Goal: Transaction & Acquisition: Purchase product/service

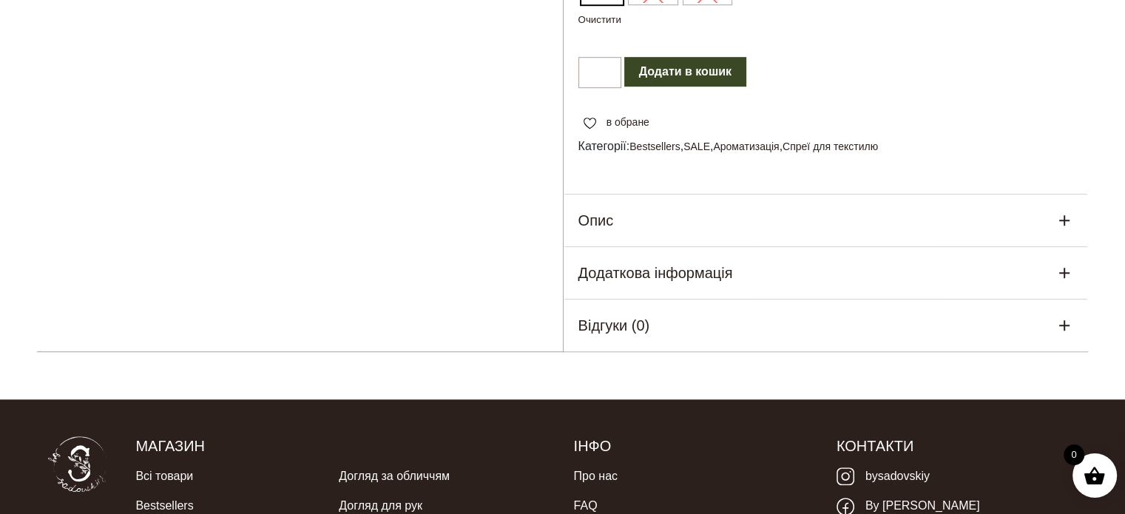
click at [670, 87] on button "Додати в кошик" at bounding box center [685, 72] width 122 height 30
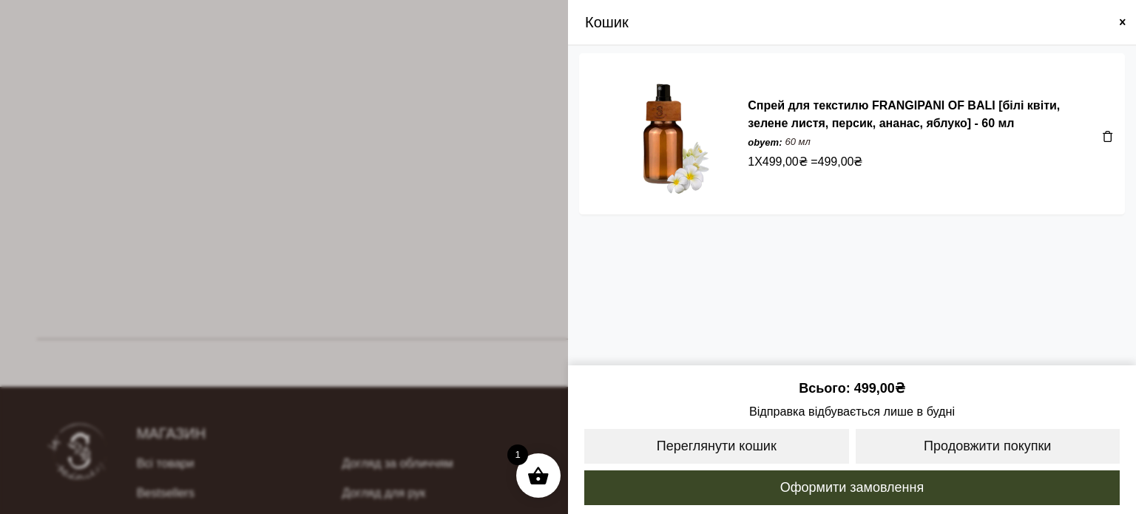
click at [1124, 21] on span at bounding box center [1123, 22] width 12 height 12
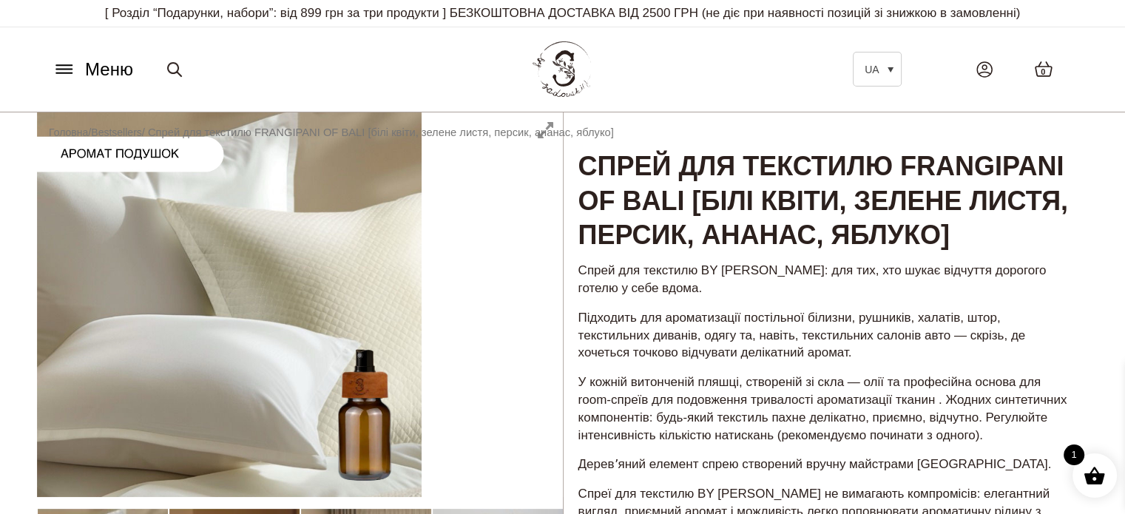
click at [64, 67] on icon at bounding box center [65, 69] width 24 height 16
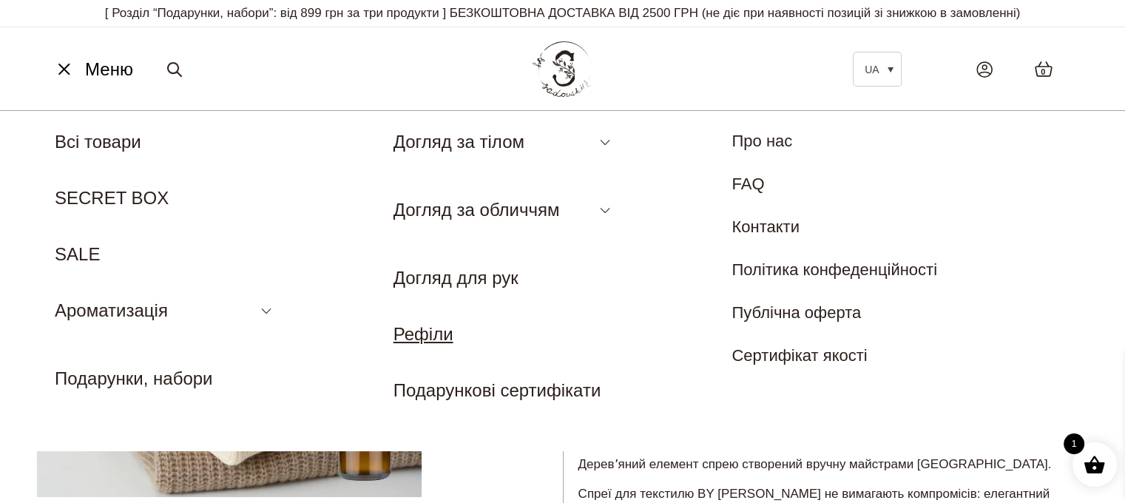
click at [414, 336] on link "Рефіли" at bounding box center [423, 334] width 60 height 20
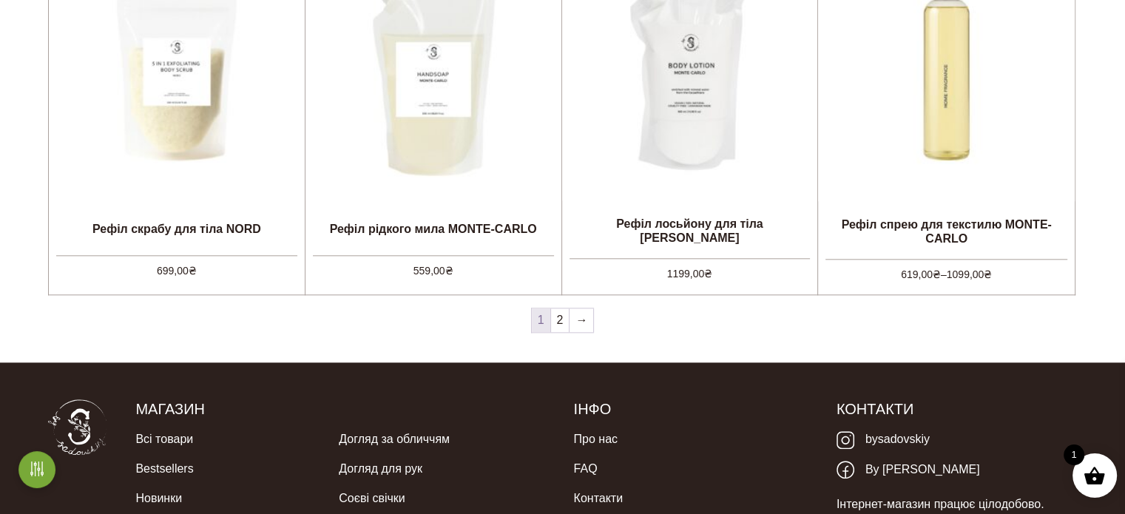
scroll to position [1541, 0]
click at [553, 325] on link "2" at bounding box center [560, 320] width 18 height 24
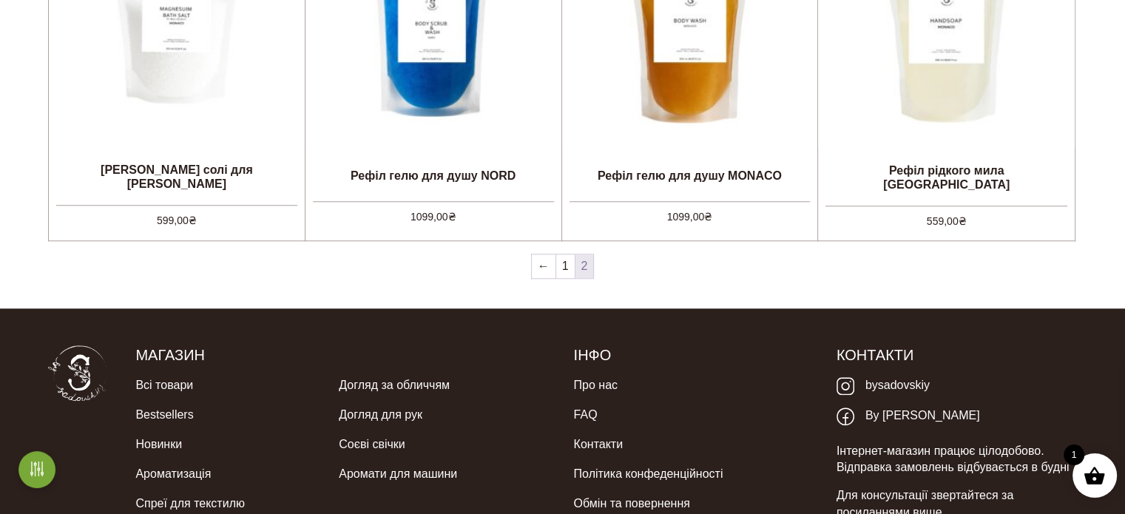
scroll to position [1247, 0]
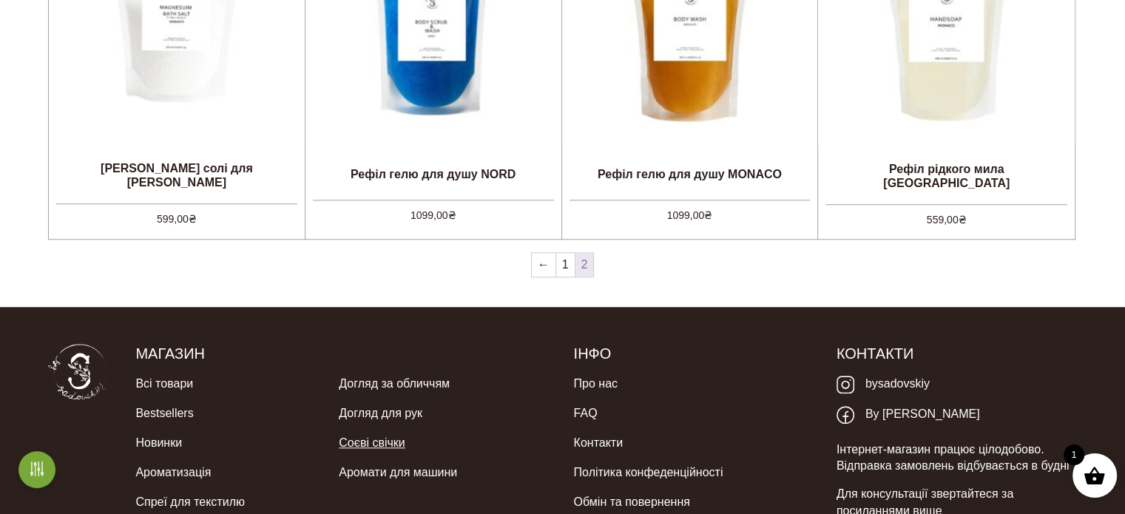
click at [368, 443] on link "Соєві свічки" at bounding box center [372, 443] width 66 height 30
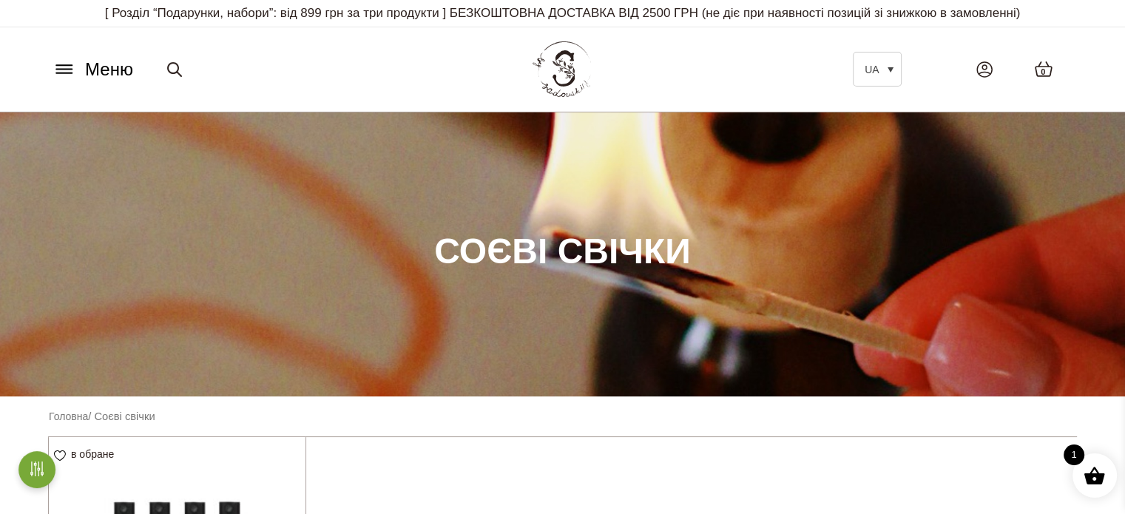
click at [63, 68] on icon at bounding box center [65, 69] width 24 height 16
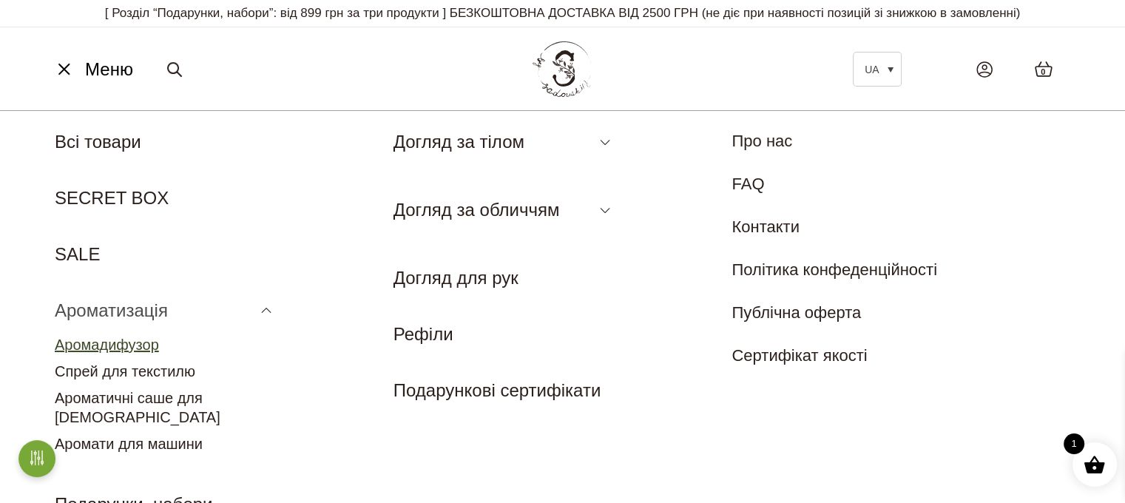
click at [145, 342] on link "Аромадифузор" at bounding box center [107, 345] width 104 height 16
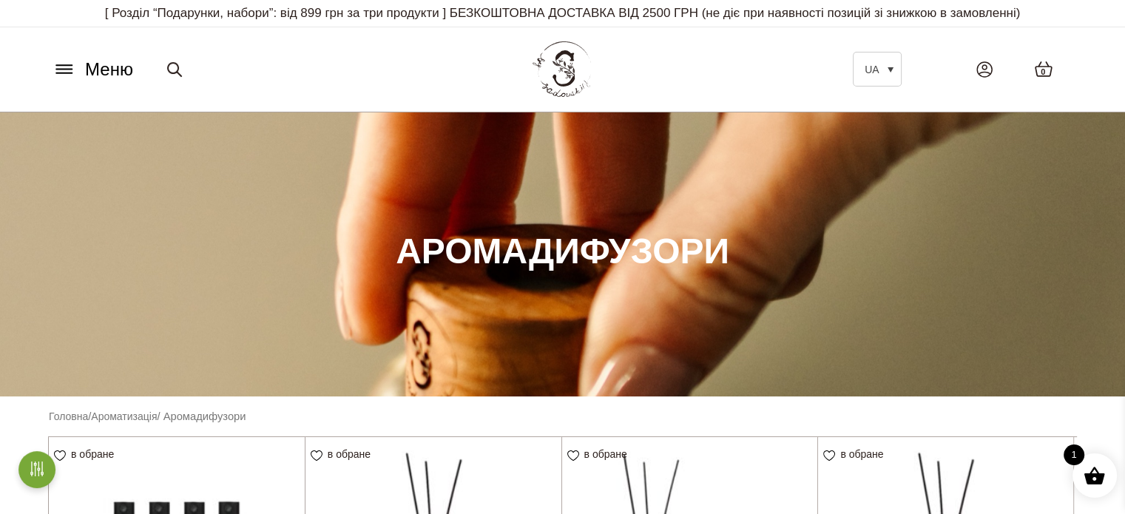
click at [69, 67] on icon at bounding box center [65, 69] width 24 height 16
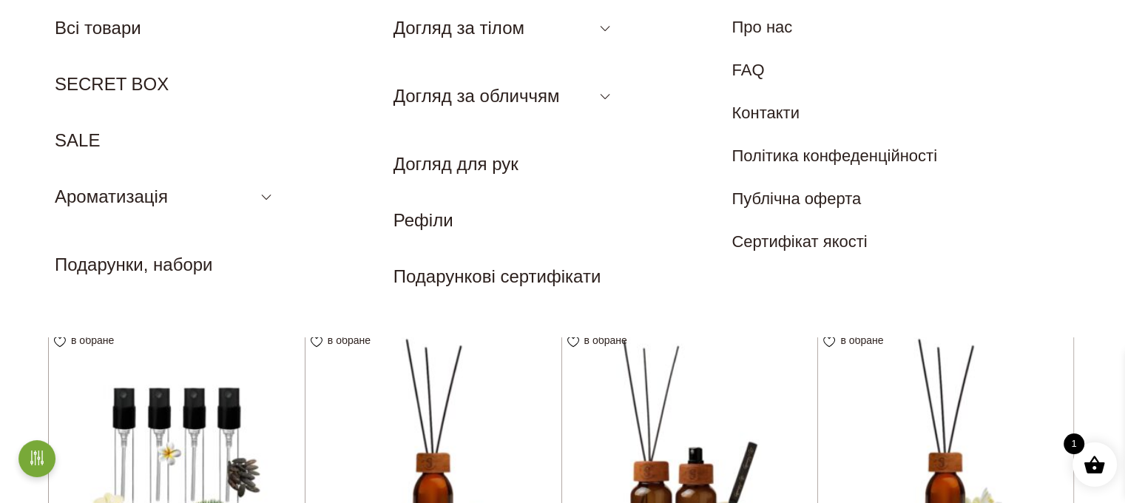
scroll to position [126, 0]
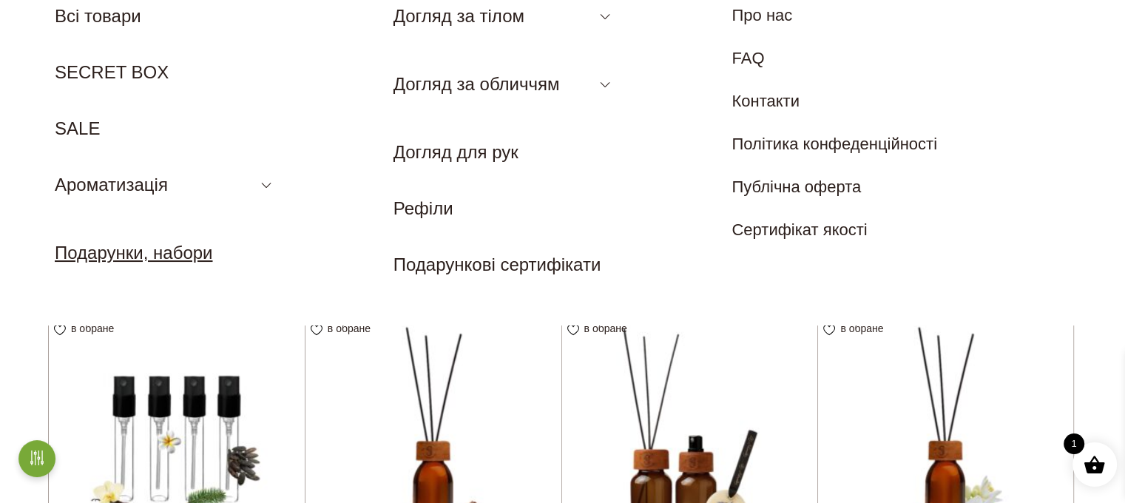
click at [197, 254] on link "Подарунки, набори" at bounding box center [134, 253] width 158 height 20
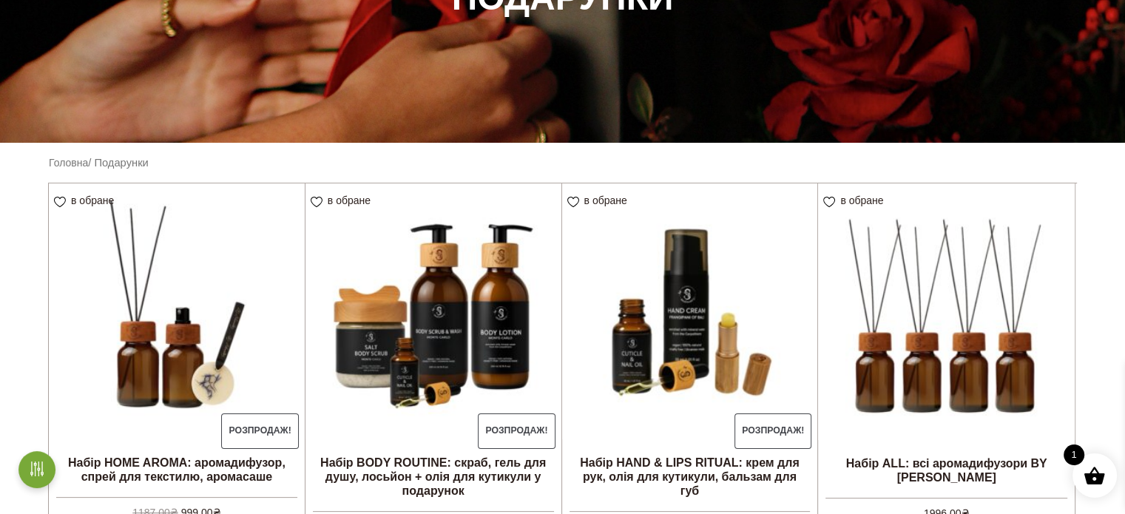
scroll to position [388, 0]
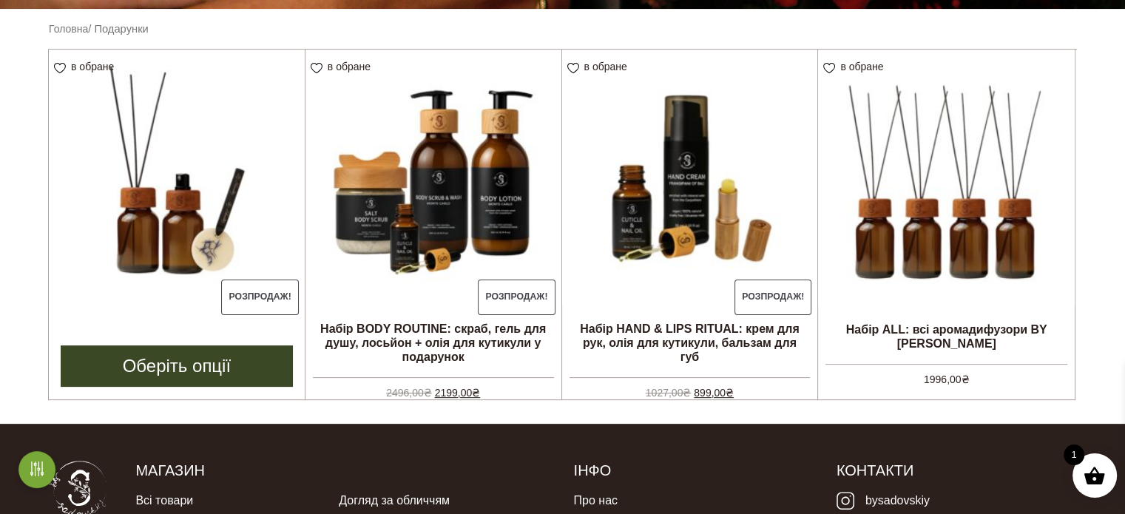
click at [175, 372] on link "Оберіть опції" at bounding box center [177, 365] width 232 height 41
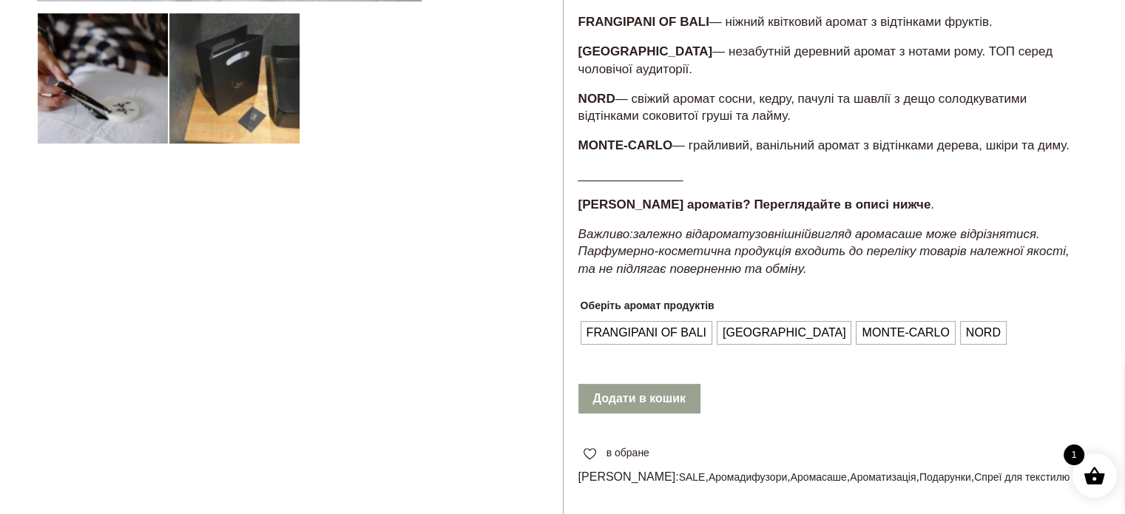
scroll to position [592, 0]
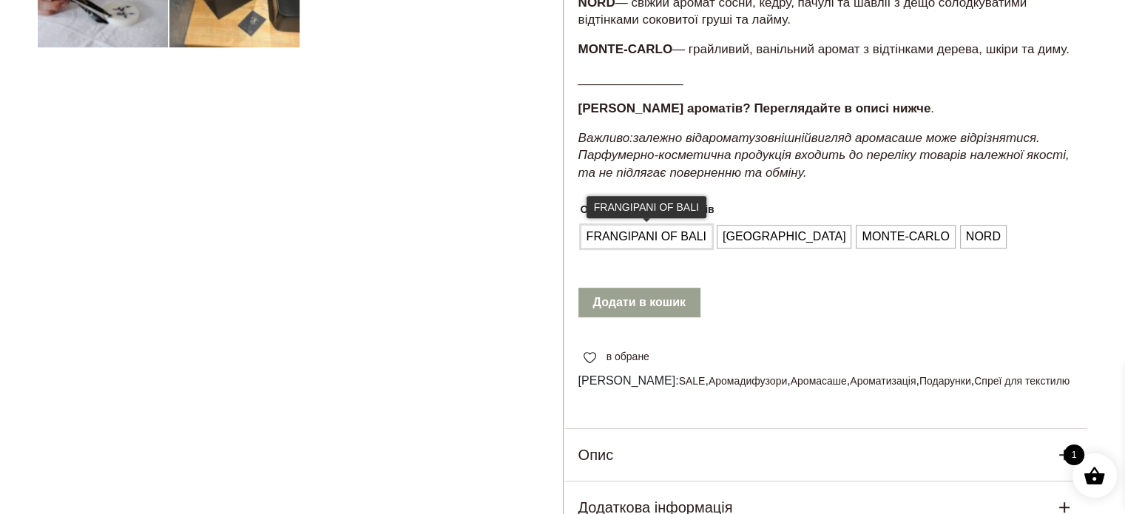
click at [675, 249] on span "FRANGIPANI OF BALI" at bounding box center [646, 237] width 127 height 24
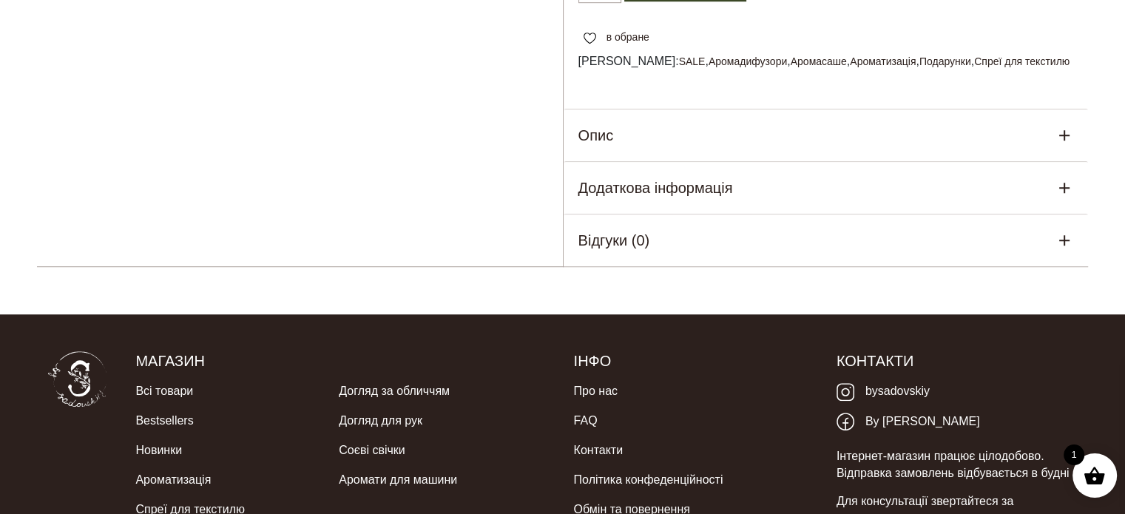
scroll to position [920, 0]
click at [1058, 144] on icon at bounding box center [1064, 135] width 18 height 18
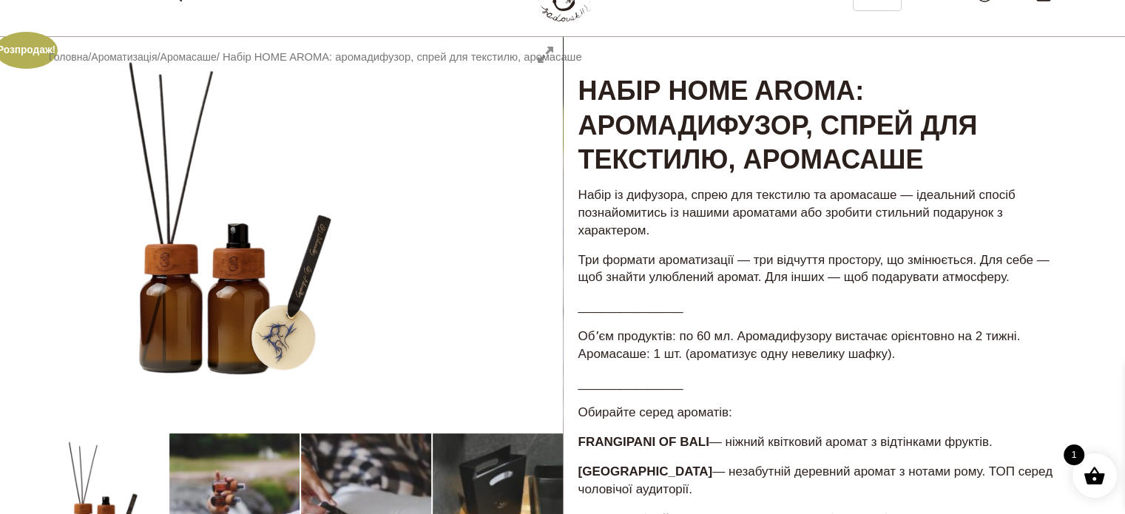
scroll to position [74, 0]
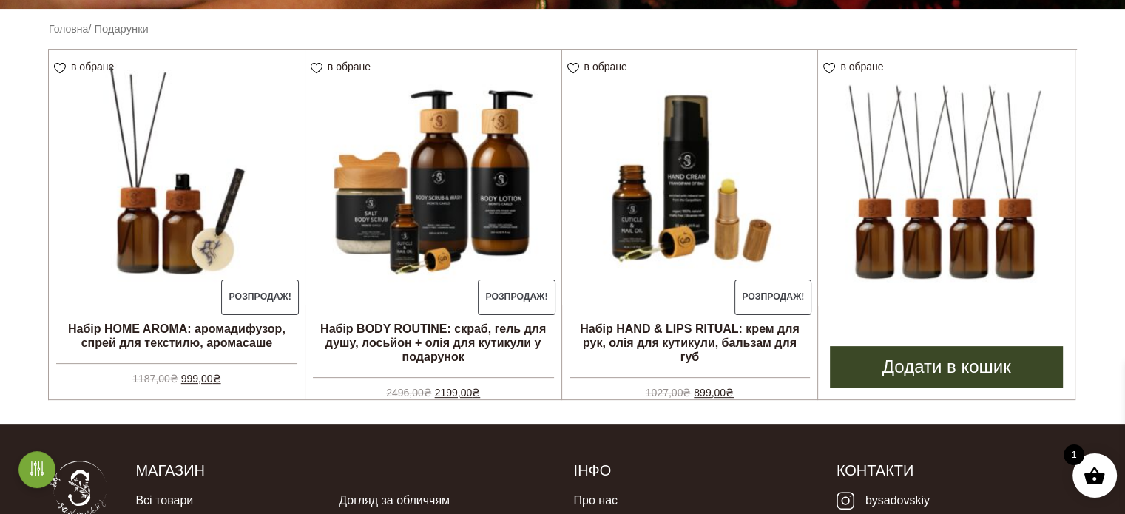
click at [943, 262] on img at bounding box center [946, 178] width 257 height 257
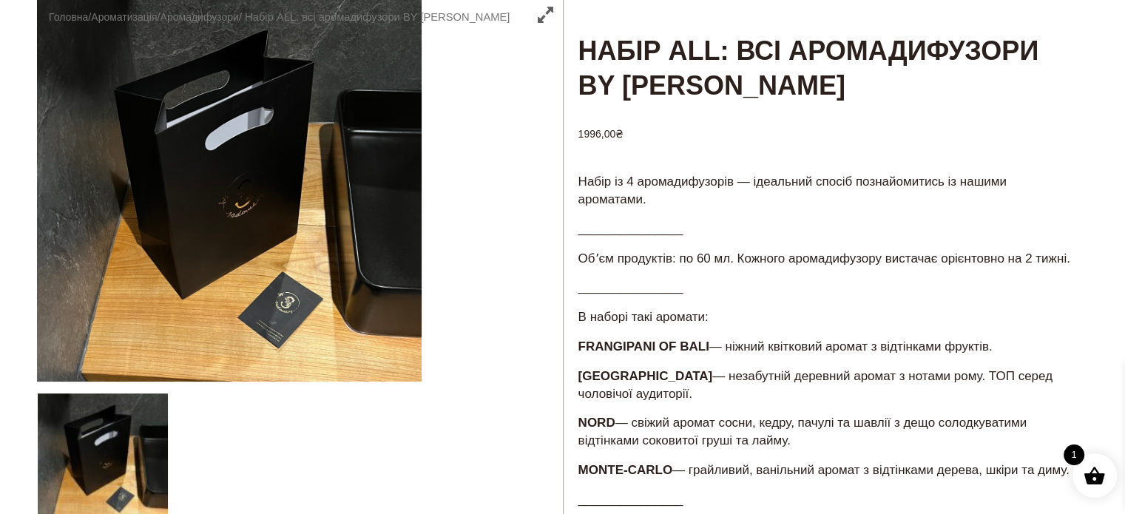
scroll to position [115, 0]
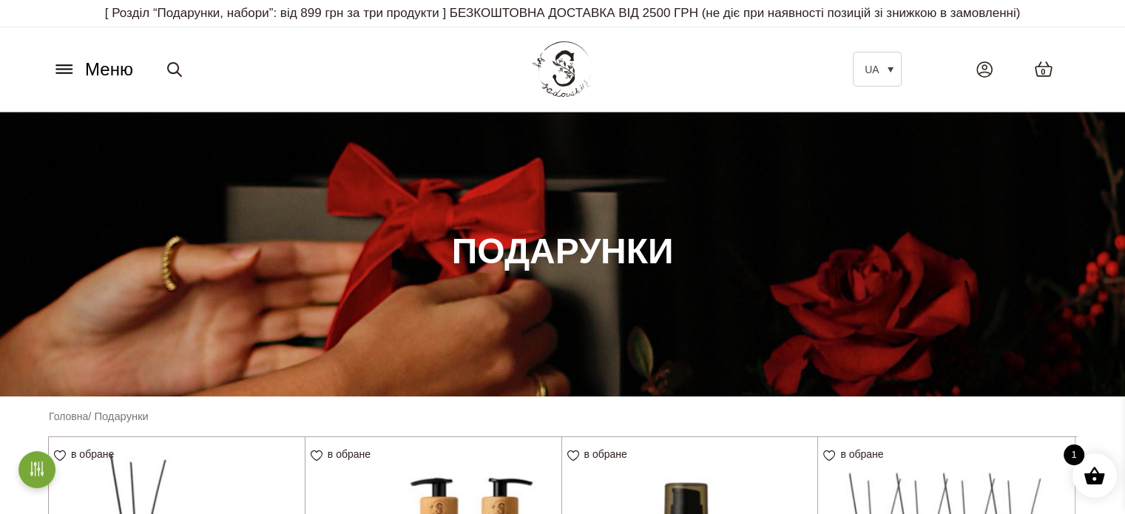
click at [66, 70] on icon at bounding box center [65, 69] width 24 height 16
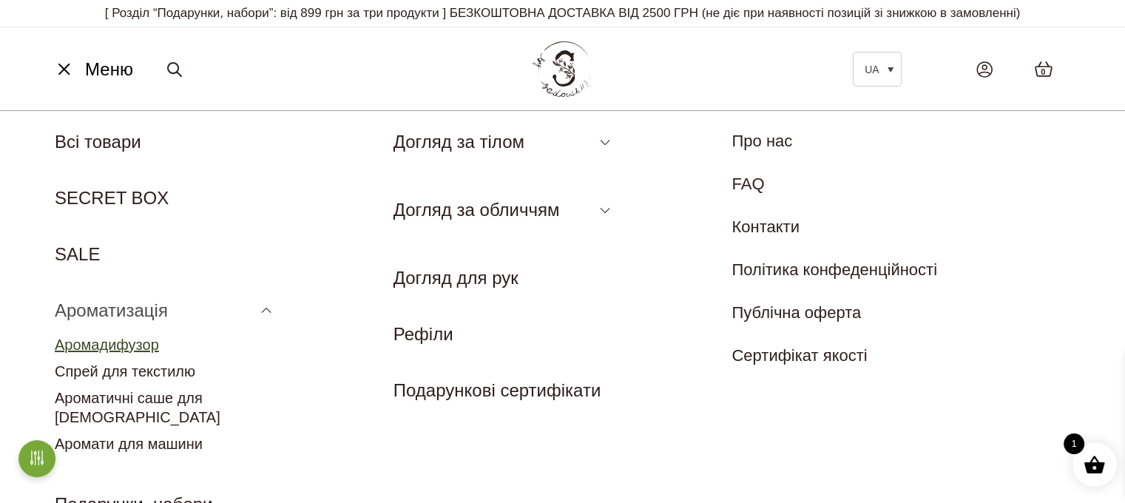
click at [136, 345] on link "Аромадифузор" at bounding box center [107, 345] width 104 height 16
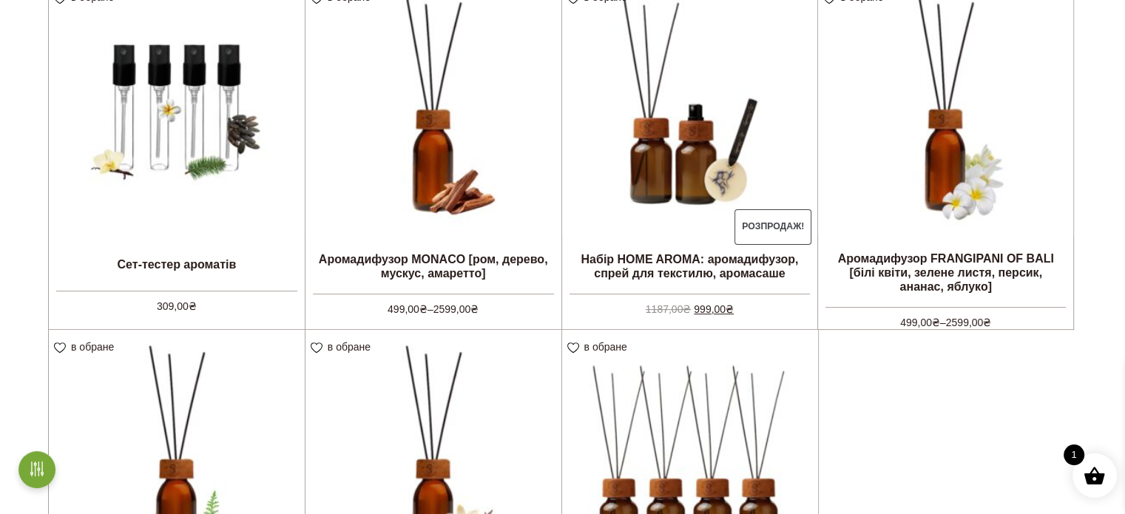
scroll to position [552, 0]
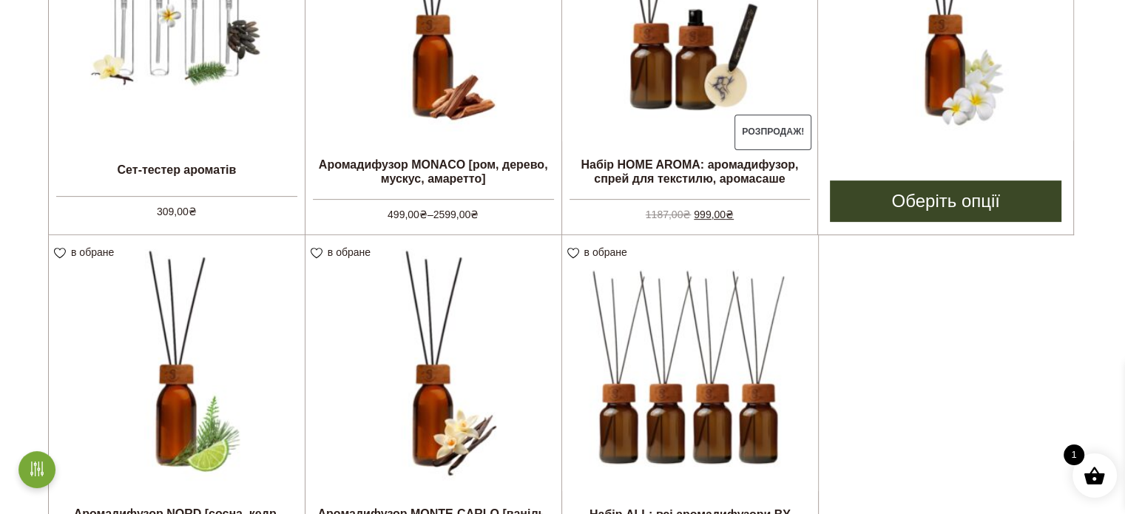
click at [930, 193] on link "Оберіть опції" at bounding box center [946, 200] width 232 height 41
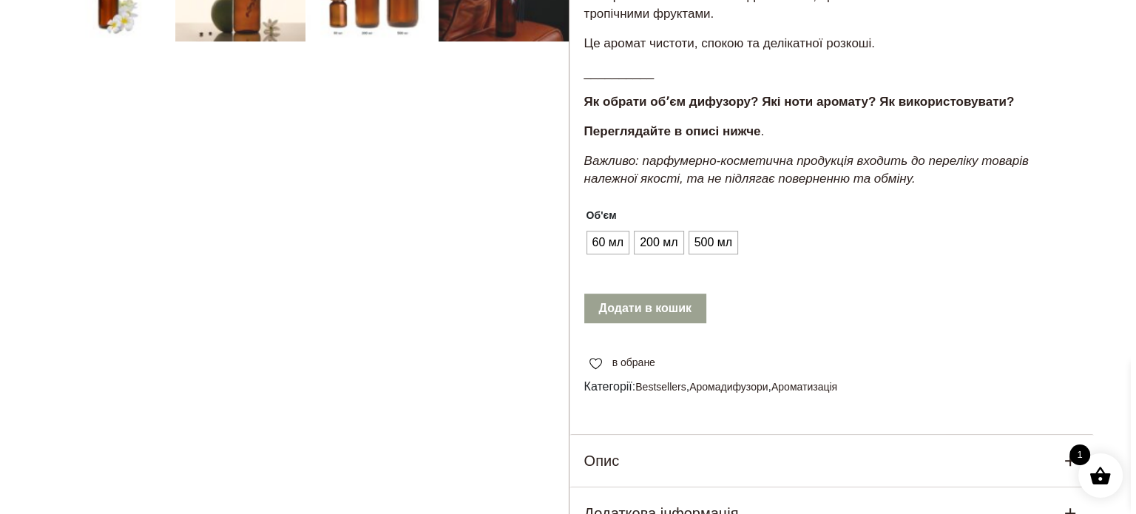
scroll to position [599, 0]
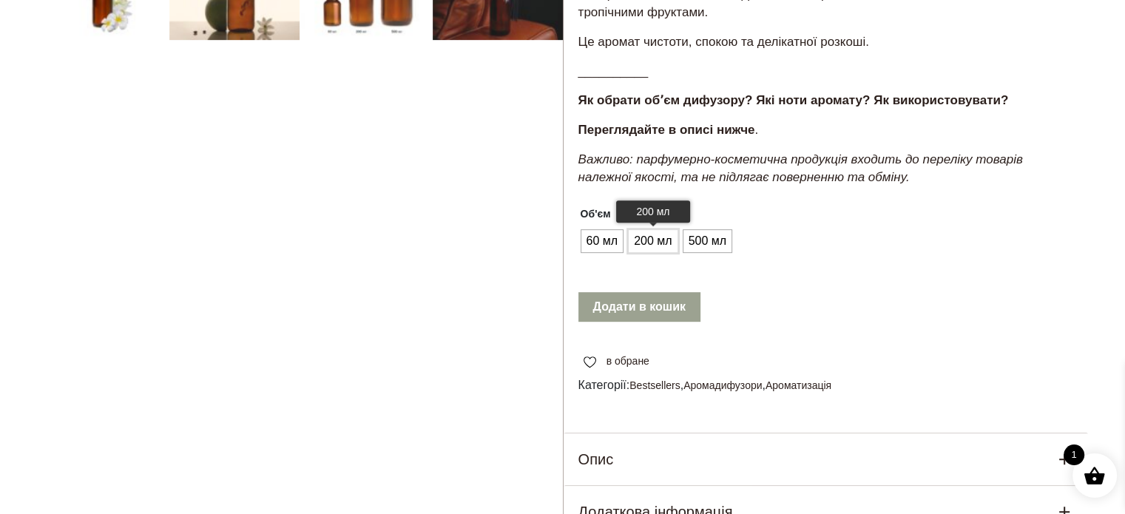
click at [660, 253] on span "200 мл" at bounding box center [652, 241] width 45 height 24
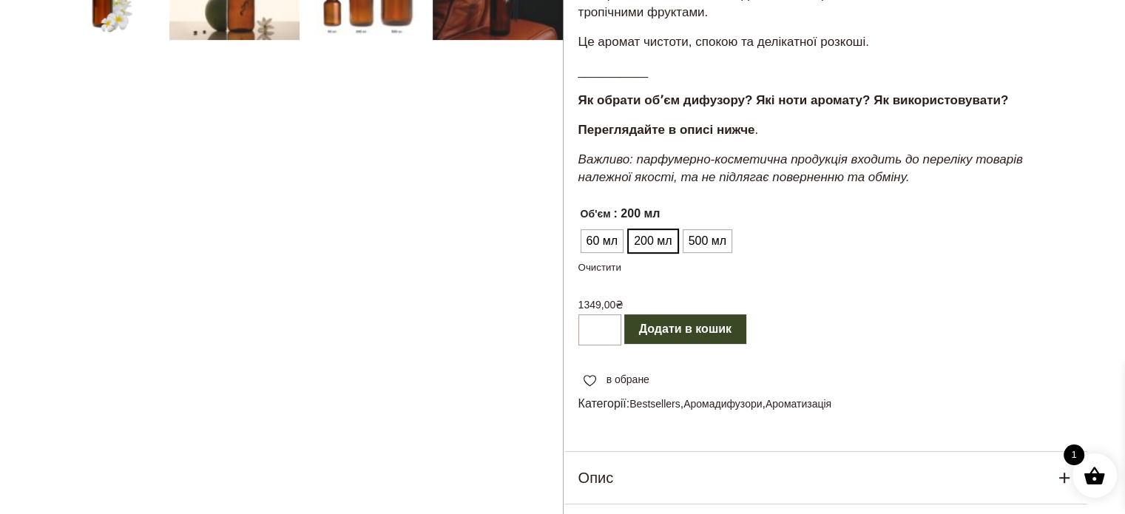
click at [672, 344] on button "Додати в кошик" at bounding box center [685, 329] width 122 height 30
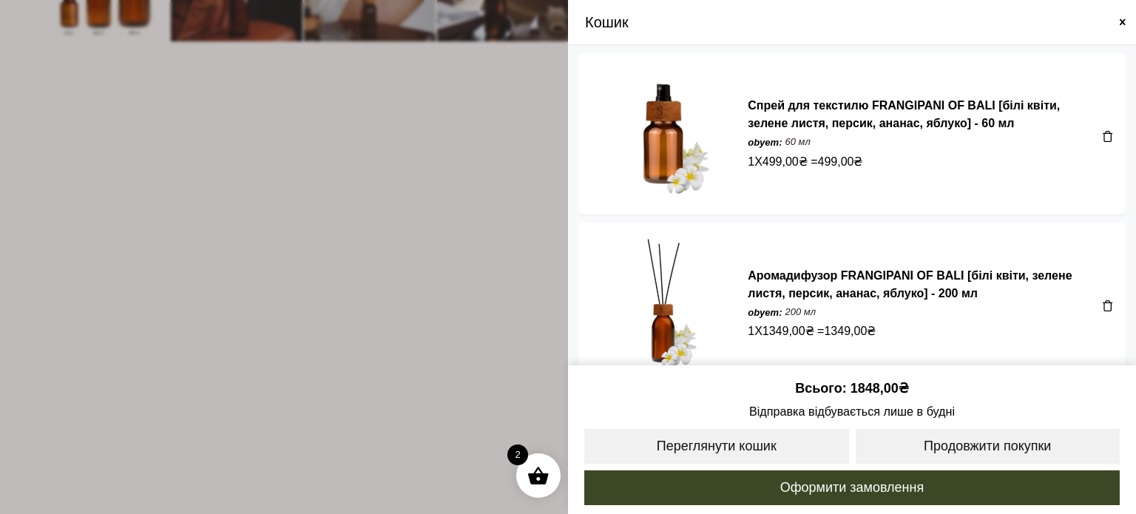
scroll to position [22, 0]
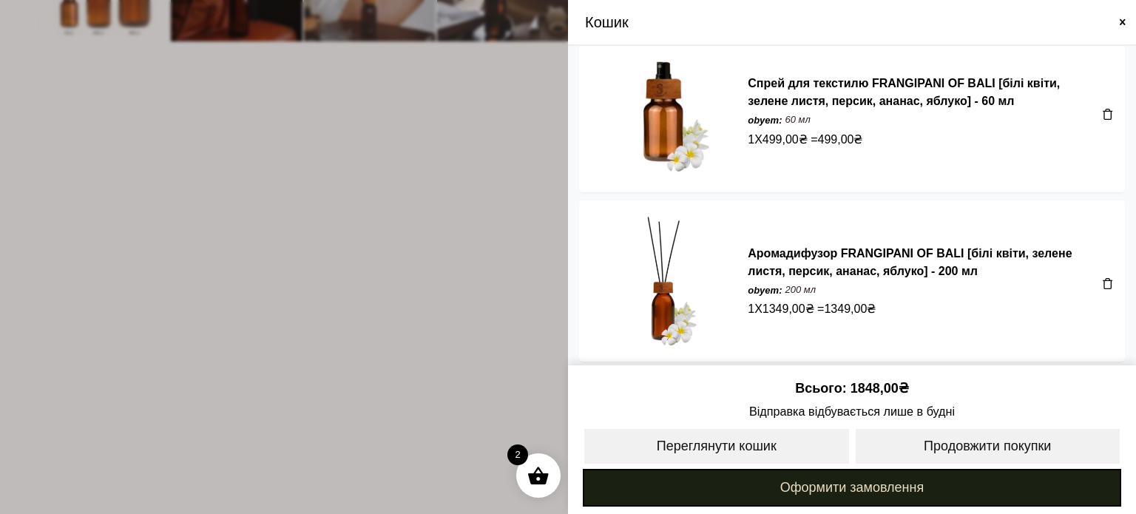
click at [824, 495] on link "Оформити замовлення" at bounding box center [852, 488] width 538 height 38
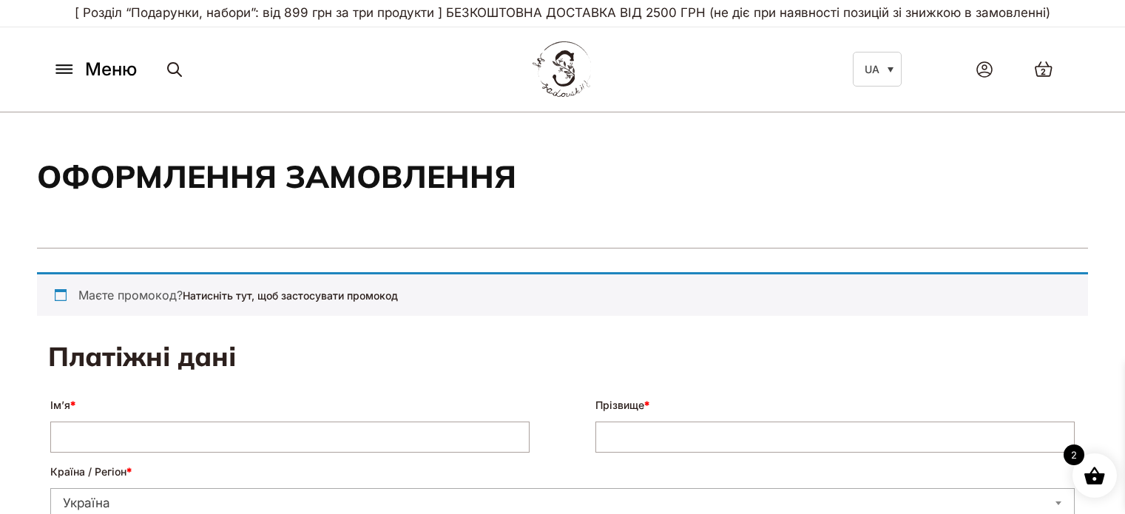
select select "****"
click at [57, 295] on div "Маєте промокод? Натисніть тут, щоб застосувати промокод" at bounding box center [562, 294] width 1051 height 44
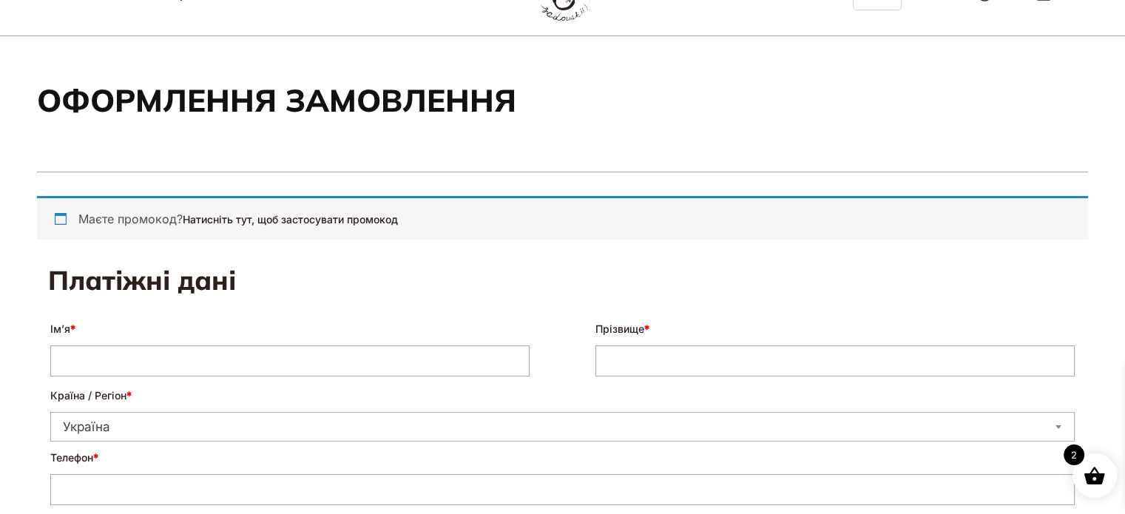
scroll to position [74, 0]
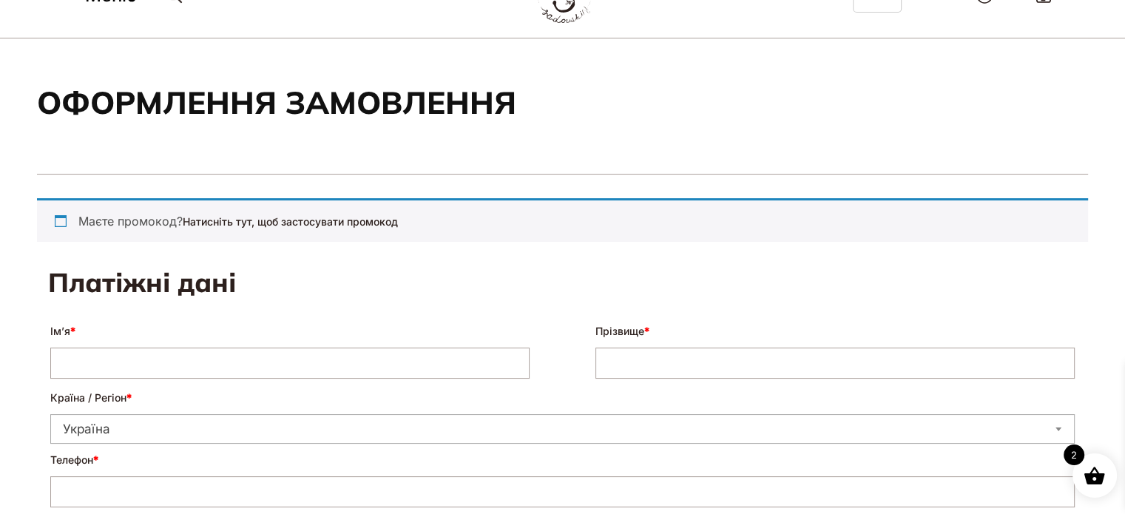
click at [83, 222] on div "Маєте промокод? Натисніть тут, щоб застосувати промокод" at bounding box center [562, 220] width 1051 height 44
click at [62, 222] on div "Маєте промокод? Натисніть тут, щоб застосувати промокод" at bounding box center [562, 220] width 1051 height 44
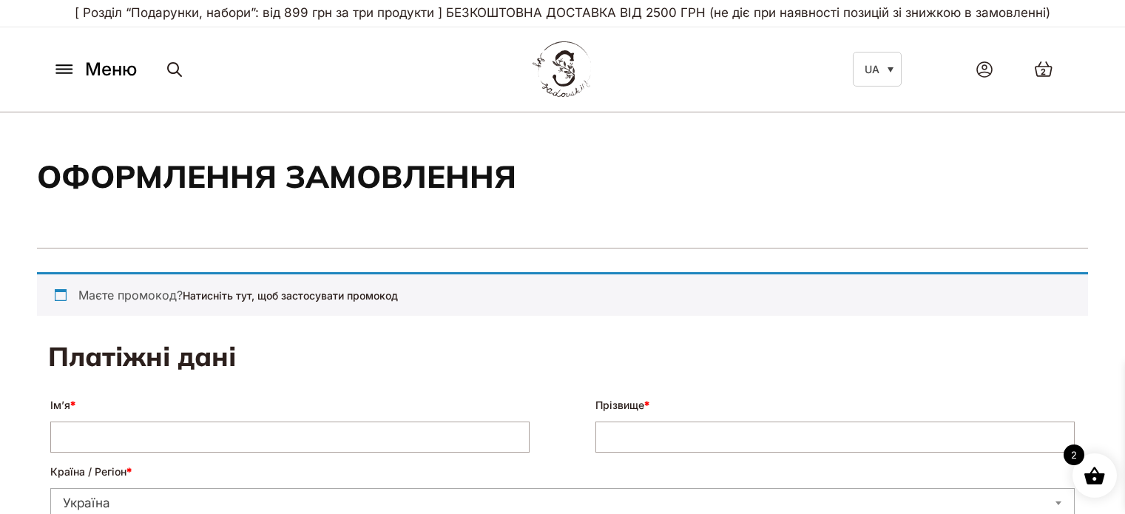
select select "****"
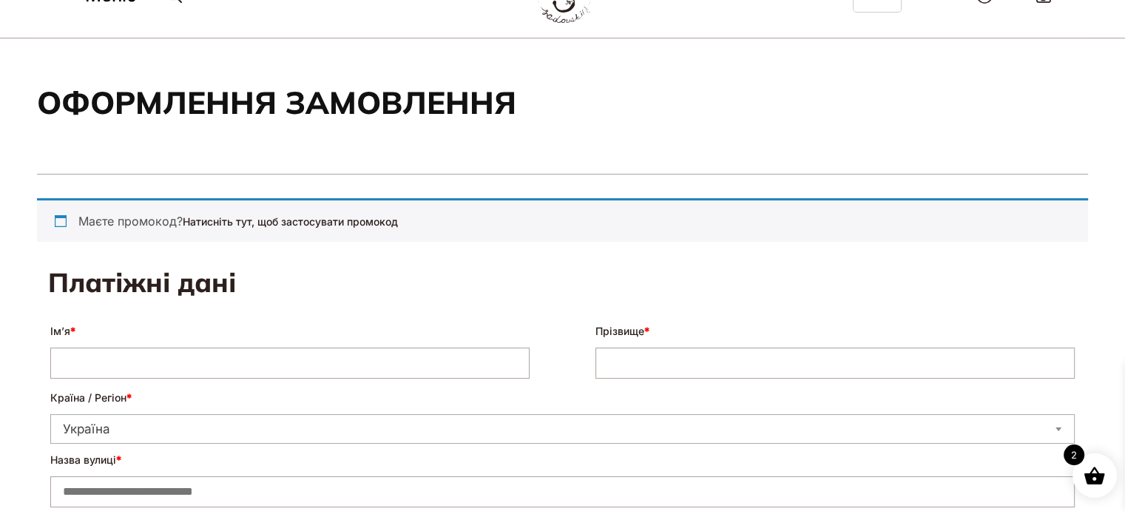
click at [59, 220] on div "Маєте промокод? Натисніть тут, щоб застосувати промокод" at bounding box center [562, 220] width 1051 height 44
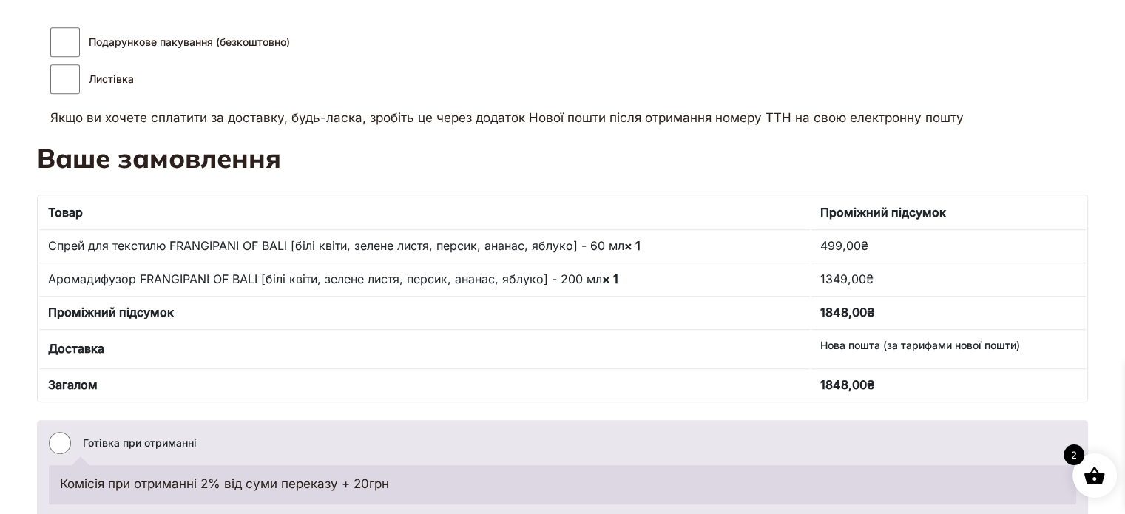
scroll to position [962, 0]
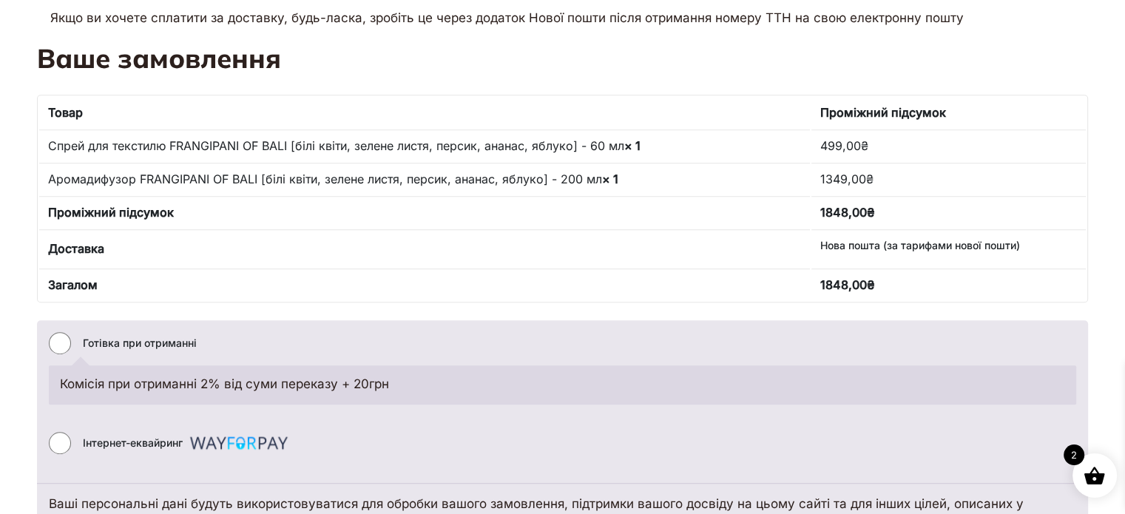
click at [124, 437] on label "Інтернет-еквайринг" at bounding box center [187, 443] width 209 height 34
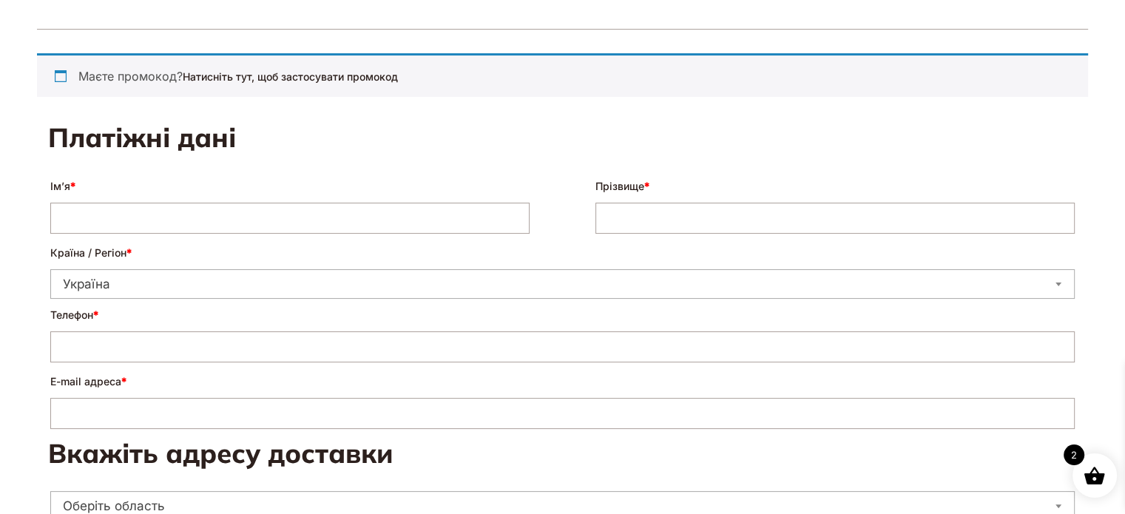
scroll to position [74, 0]
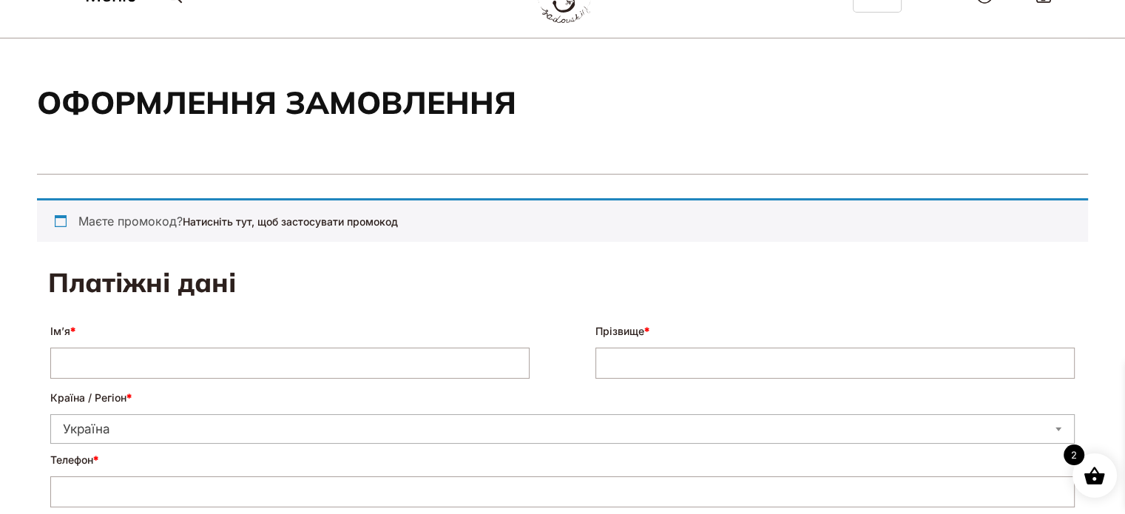
click at [61, 222] on div "Маєте промокод? Натисніть тут, щоб застосувати промокод" at bounding box center [562, 220] width 1051 height 44
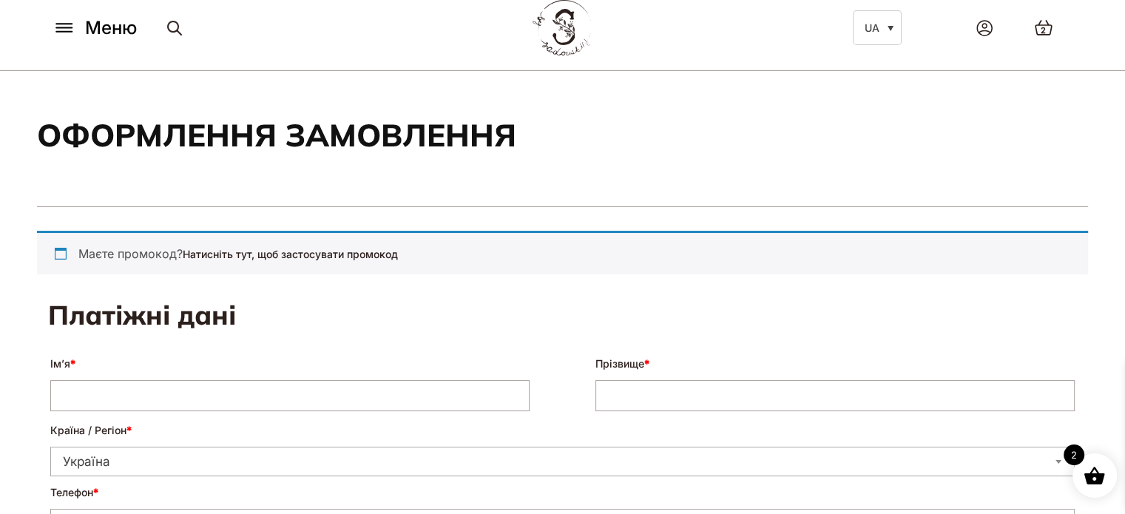
scroll to position [0, 0]
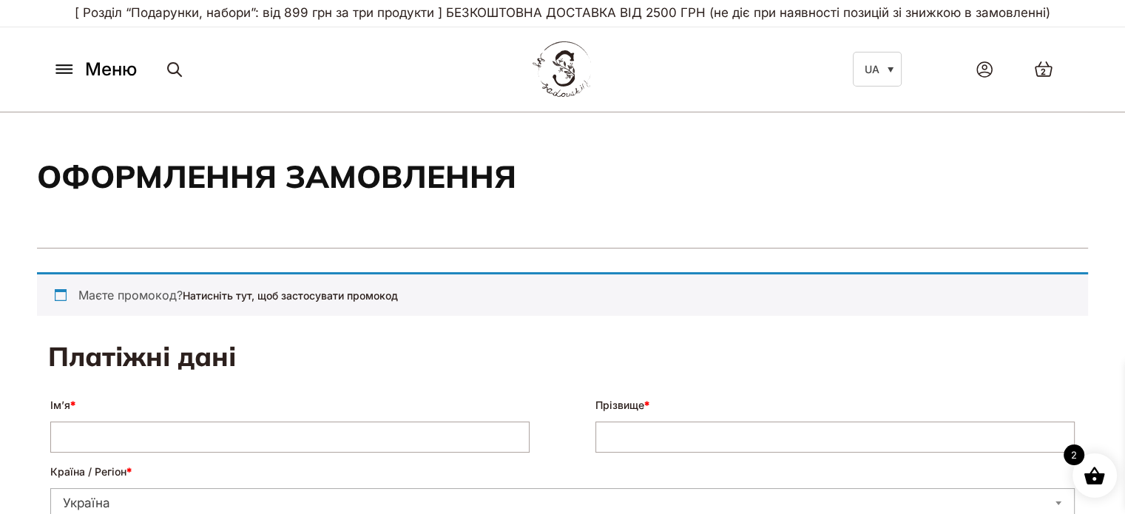
click at [246, 301] on div "Маєте промокод? Натисніть тут, щоб застосувати промокод" at bounding box center [562, 294] width 1051 height 44
click at [254, 293] on link "Натисніть тут, щоб застосувати промокод" at bounding box center [290, 295] width 215 height 13
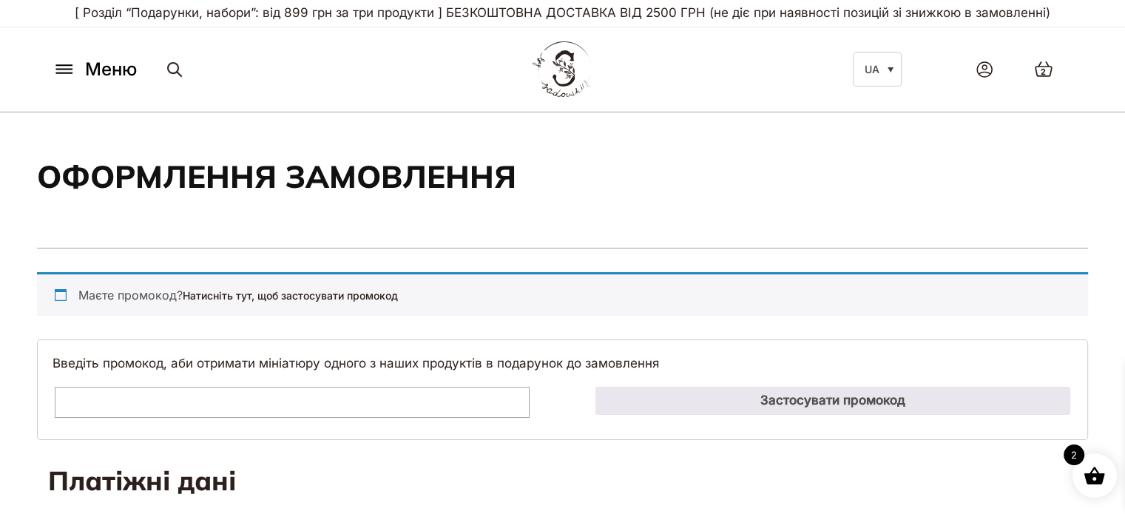
click at [194, 399] on input "Промокод:" at bounding box center [292, 402] width 475 height 31
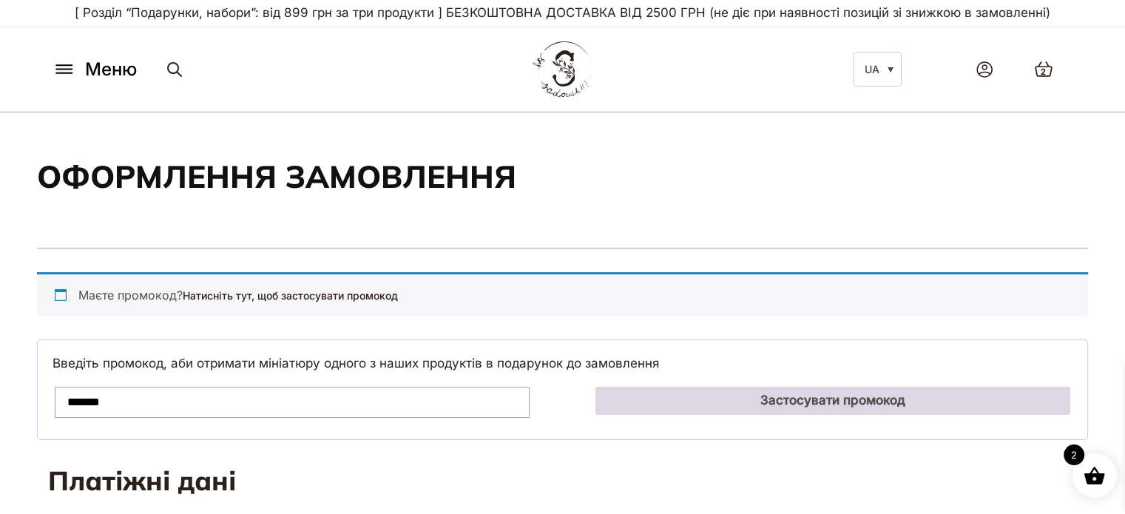
click at [692, 390] on button "Застосувати промокод" at bounding box center [832, 401] width 475 height 28
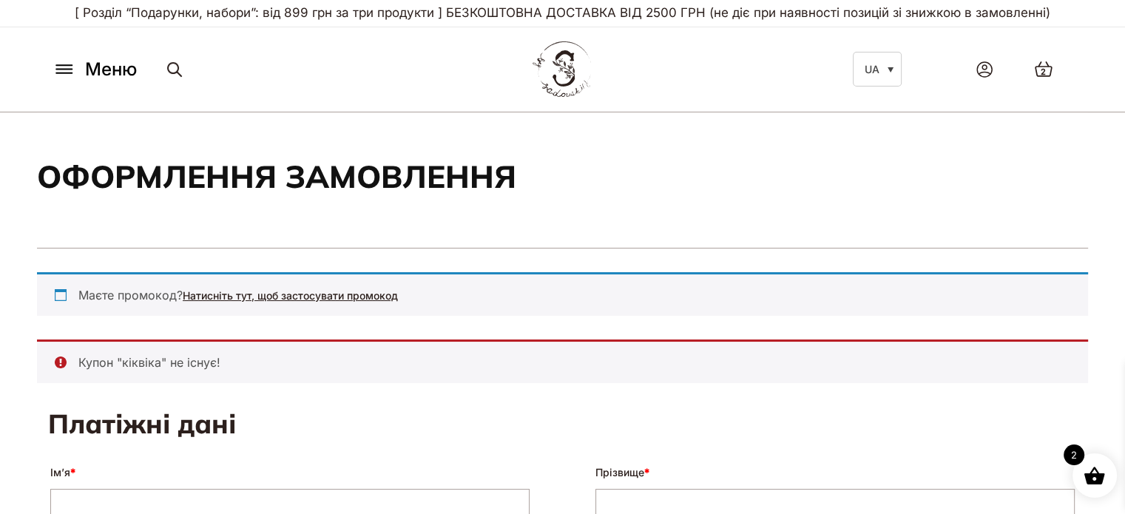
click at [360, 301] on link "Натисніть тут, щоб застосувати промокод" at bounding box center [290, 295] width 215 height 13
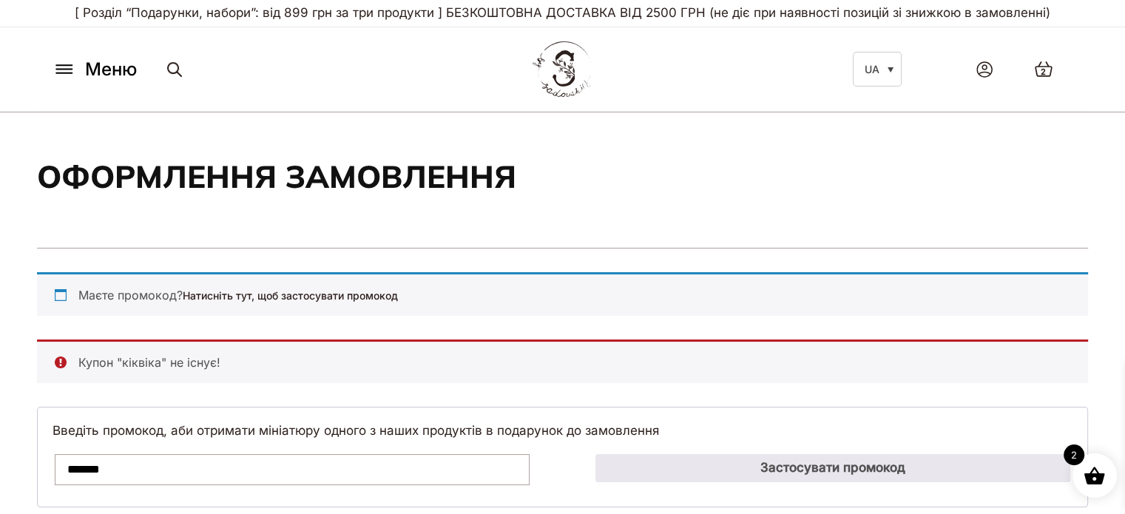
click at [87, 467] on input "*******" at bounding box center [292, 469] width 475 height 31
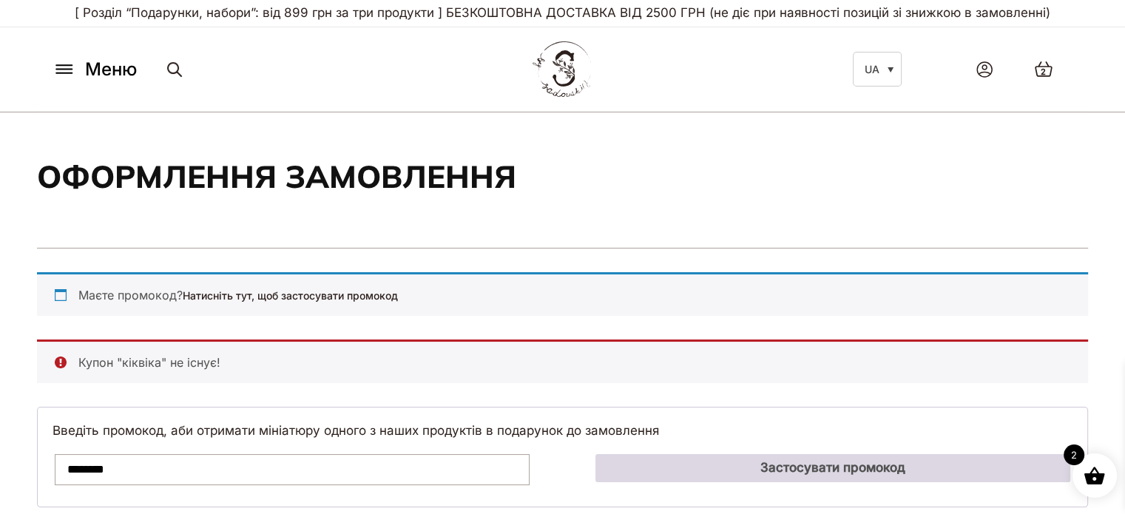
click at [796, 470] on button "Застосувати промокод" at bounding box center [832, 468] width 475 height 28
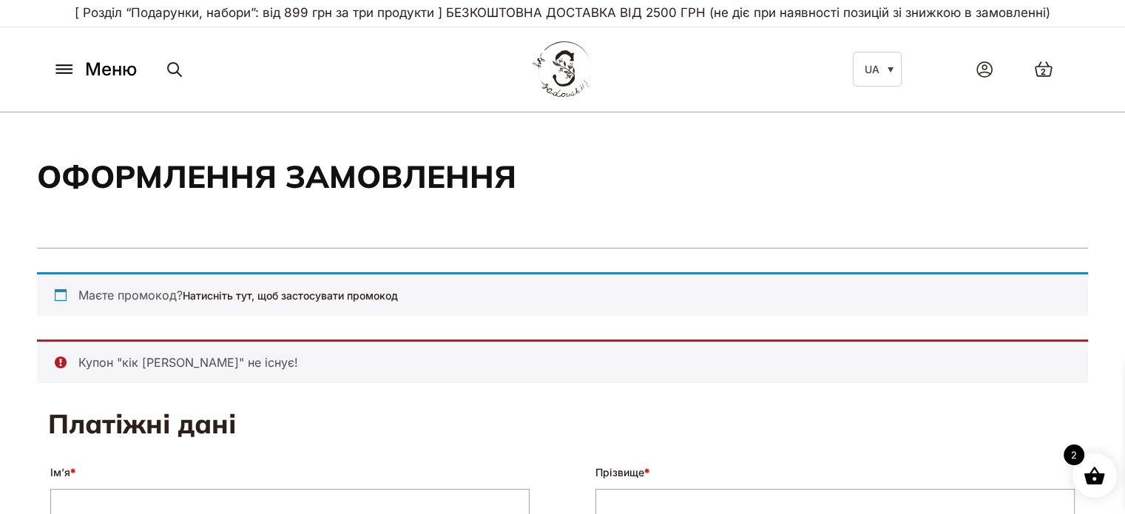
click at [334, 379] on ul "Купон "кік [PERSON_NAME]" не існує!" at bounding box center [562, 361] width 1051 height 44
click at [290, 294] on link "Натисніть тут, щоб застосувати промокод" at bounding box center [290, 295] width 215 height 13
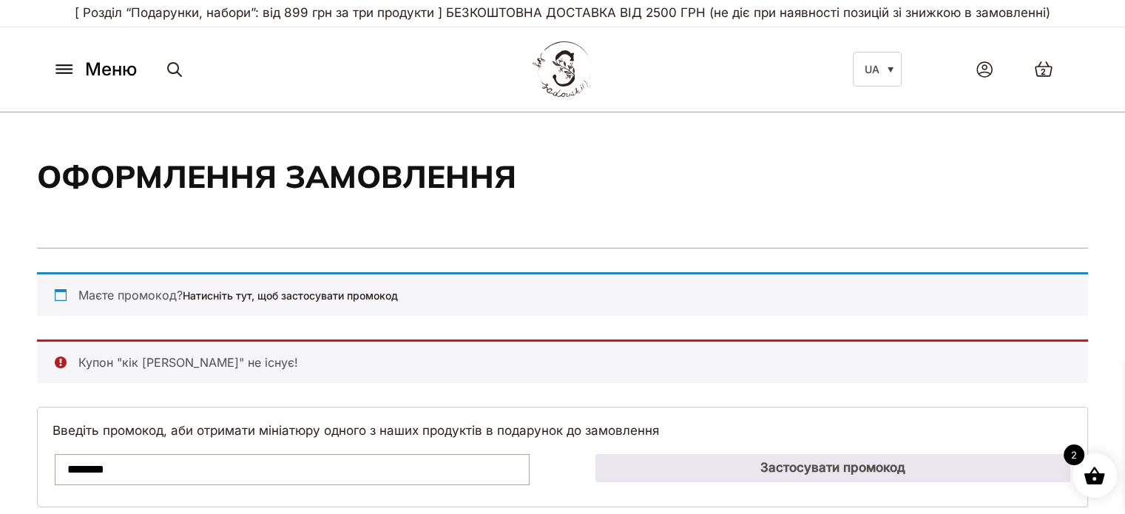
drag, startPoint x: 83, startPoint y: 463, endPoint x: 59, endPoint y: 463, distance: 23.7
click at [59, 463] on input "********" at bounding box center [292, 469] width 475 height 31
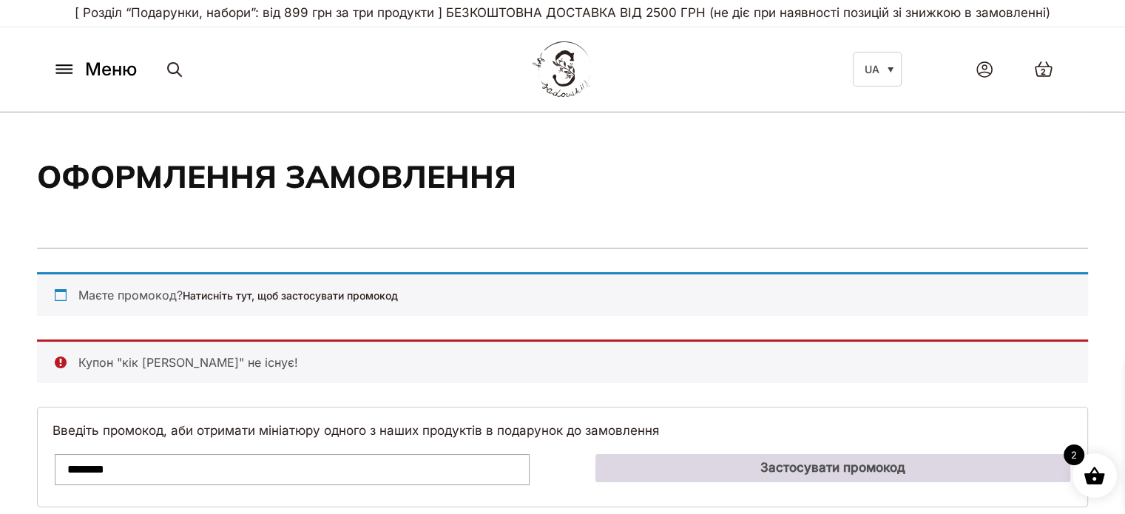
click at [783, 467] on button "Застосувати промокод" at bounding box center [832, 468] width 475 height 28
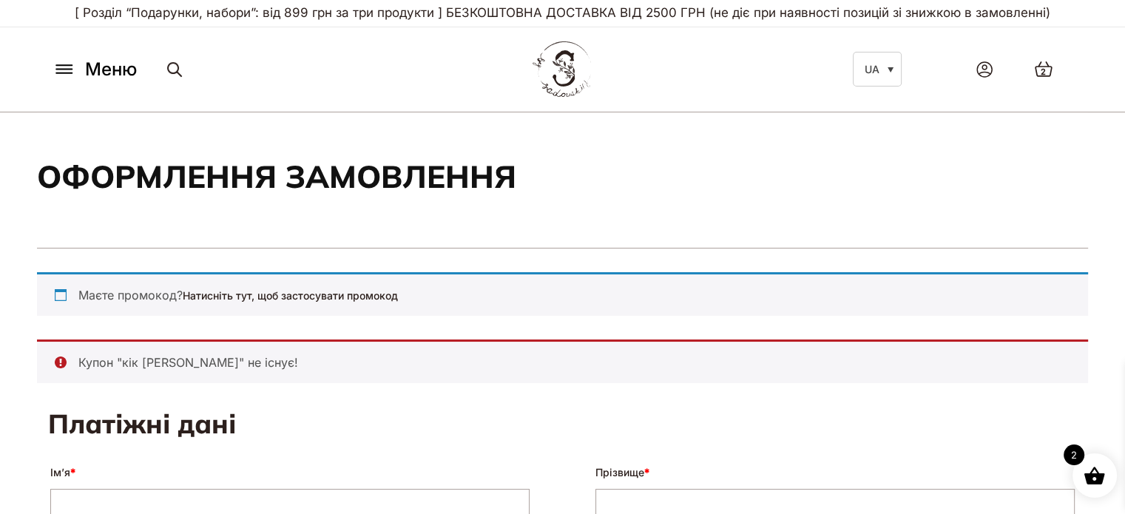
click at [518, 354] on li "Купон "кік [PERSON_NAME]" не існує!" at bounding box center [571, 363] width 986 height 18
click at [212, 354] on li "Купон "кік [PERSON_NAME]" не існує!" at bounding box center [571, 363] width 986 height 18
click at [242, 298] on link "Натисніть тут, щоб застосувати промокод" at bounding box center [290, 295] width 215 height 13
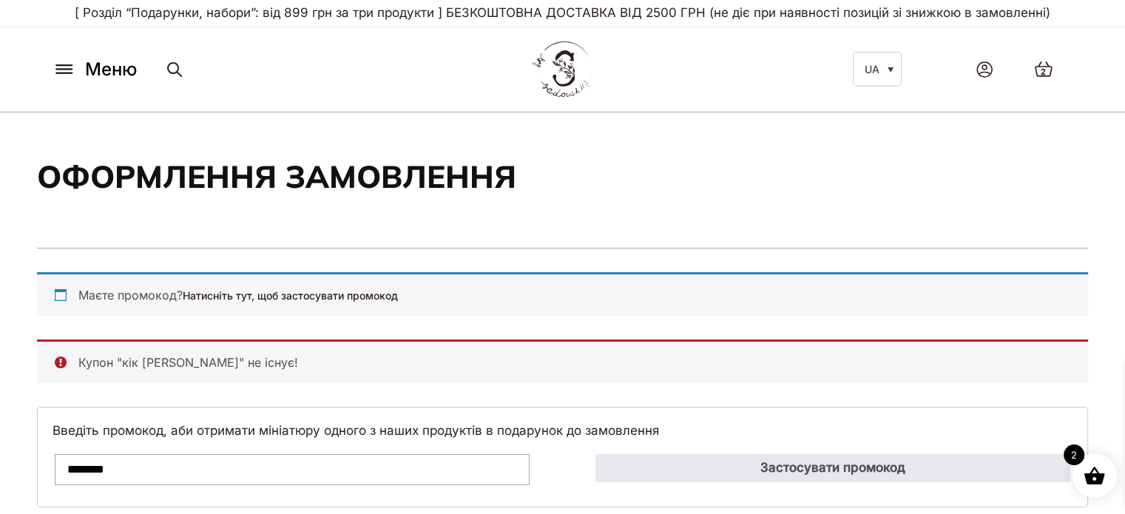
click at [87, 470] on input "********" at bounding box center [292, 469] width 475 height 31
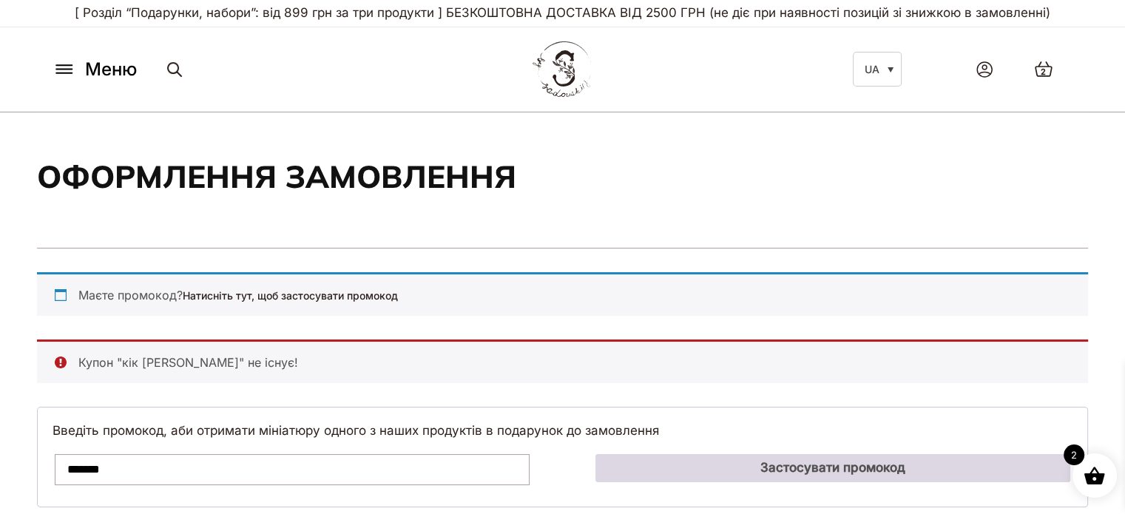
type input "*******"
click at [682, 463] on button "Застосувати промокод" at bounding box center [832, 468] width 475 height 28
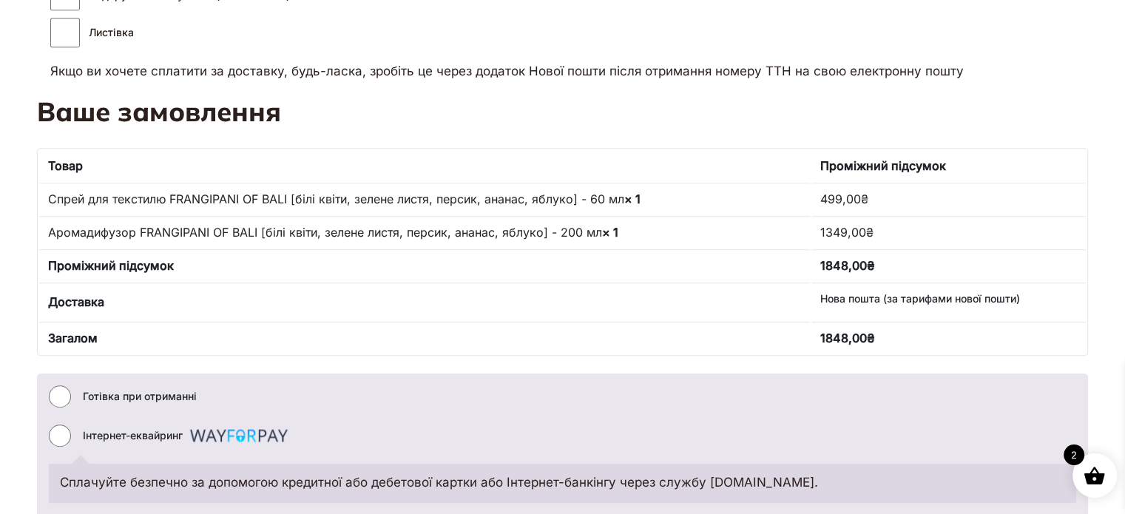
scroll to position [1064, 0]
